Goal: Information Seeking & Learning: Learn about a topic

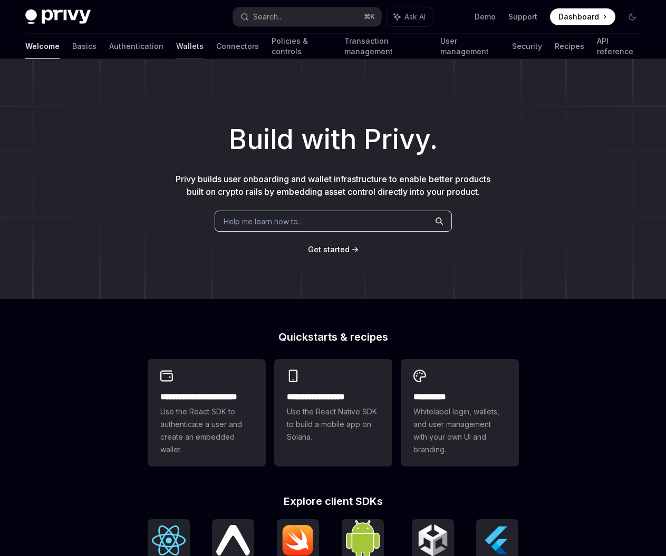
click at [176, 51] on link "Wallets" at bounding box center [189, 46] width 27 height 25
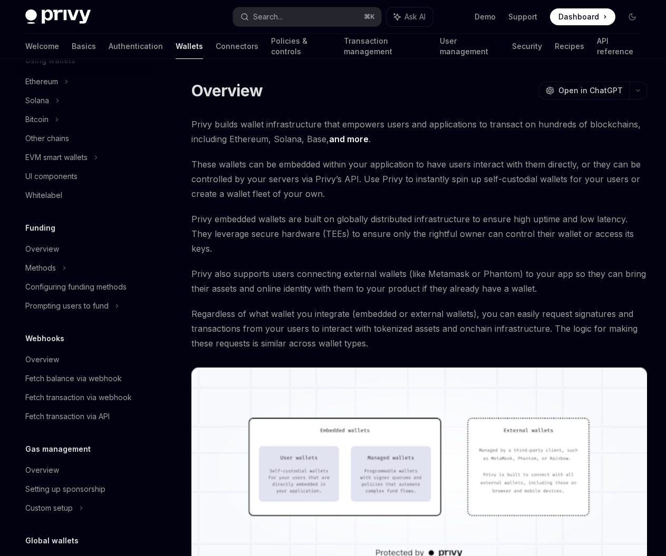
scroll to position [349, 0]
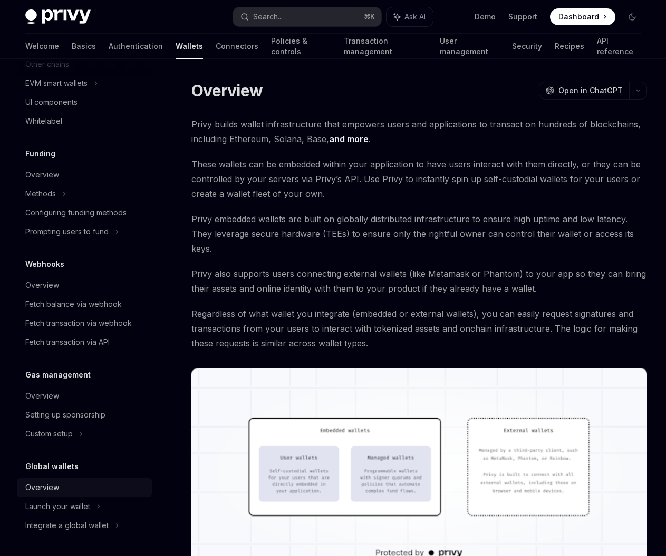
click at [41, 486] on div "Overview" at bounding box center [42, 488] width 34 height 13
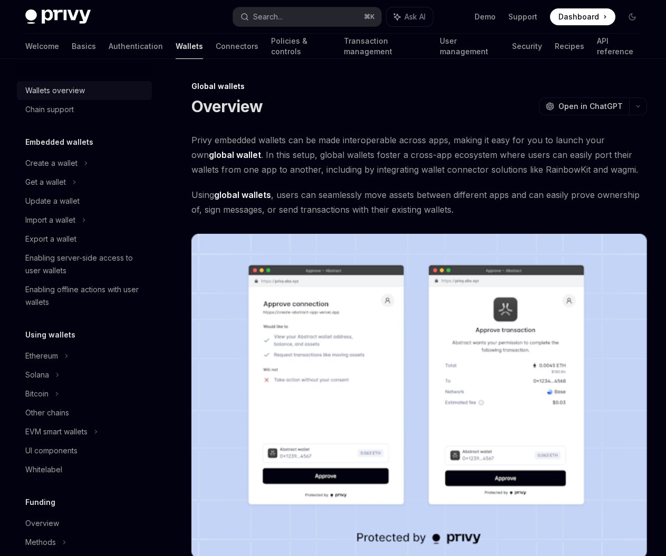
click at [61, 89] on div "Wallets overview" at bounding box center [55, 90] width 60 height 13
type textarea "*"
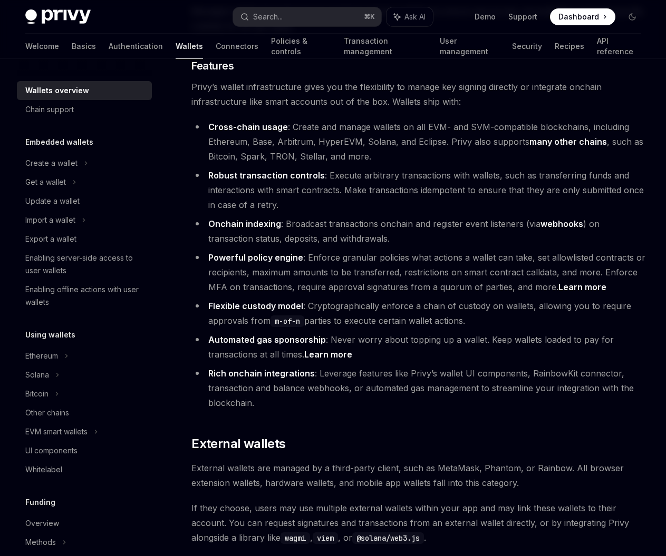
scroll to position [1158, 0]
